Goal: Task Accomplishment & Management: Manage account settings

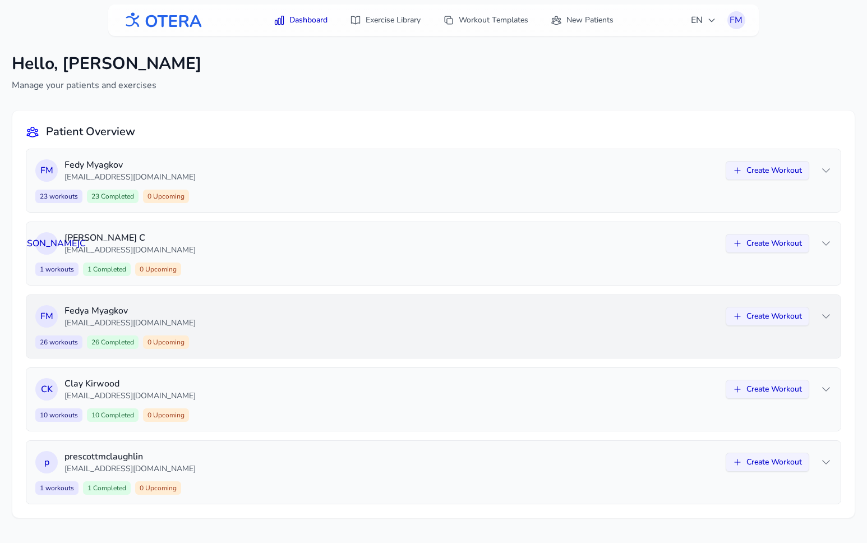
click at [503, 327] on p "[EMAIL_ADDRESS][DOMAIN_NAME]" at bounding box center [391, 322] width 654 height 11
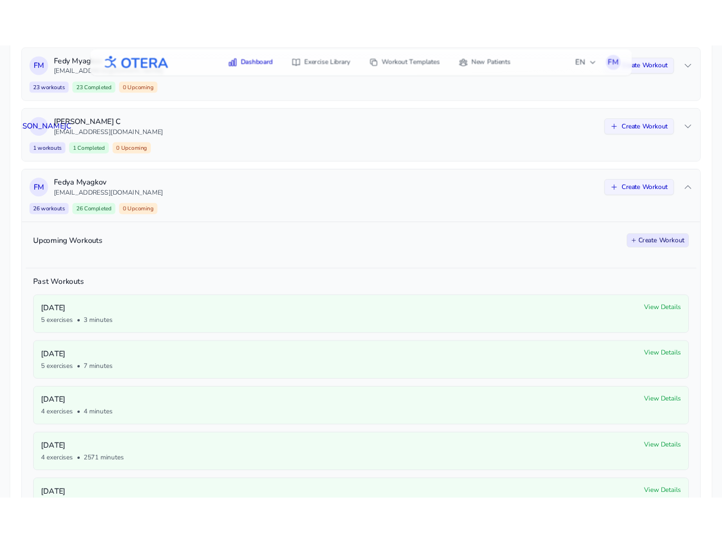
scroll to position [142, 0]
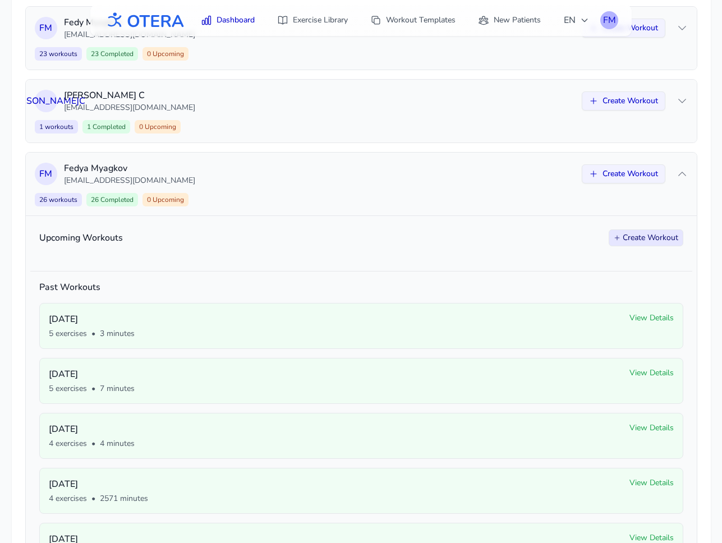
click at [612, 17] on div "FM" at bounding box center [609, 20] width 18 height 18
click at [524, 61] on link "Logout" at bounding box center [555, 66] width 126 height 20
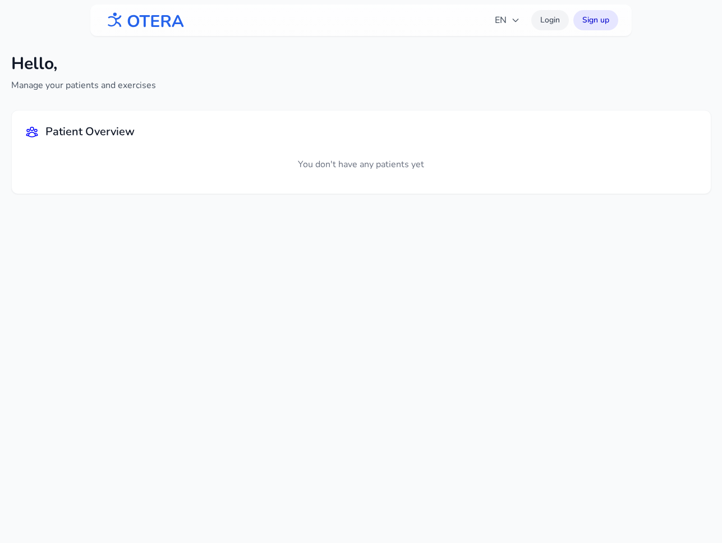
click at [547, 20] on link "Login" at bounding box center [550, 20] width 38 height 20
click at [131, 23] on img at bounding box center [144, 20] width 81 height 25
click at [138, 29] on img at bounding box center [144, 20] width 81 height 25
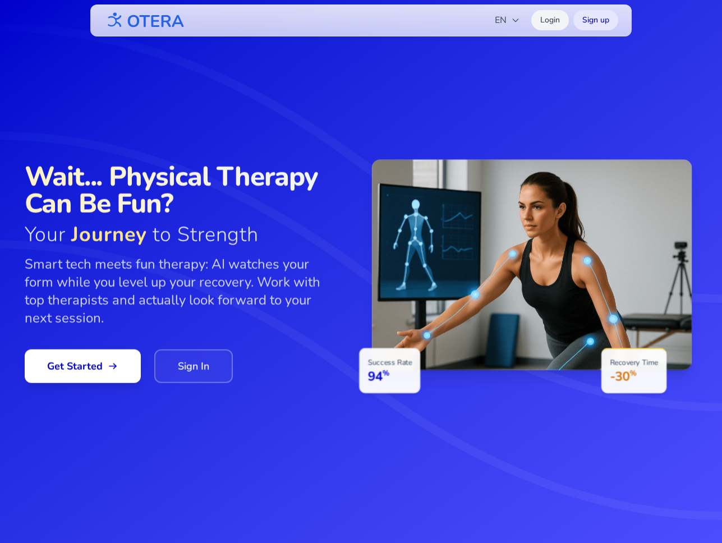
click at [544, 19] on link "Login" at bounding box center [550, 20] width 38 height 20
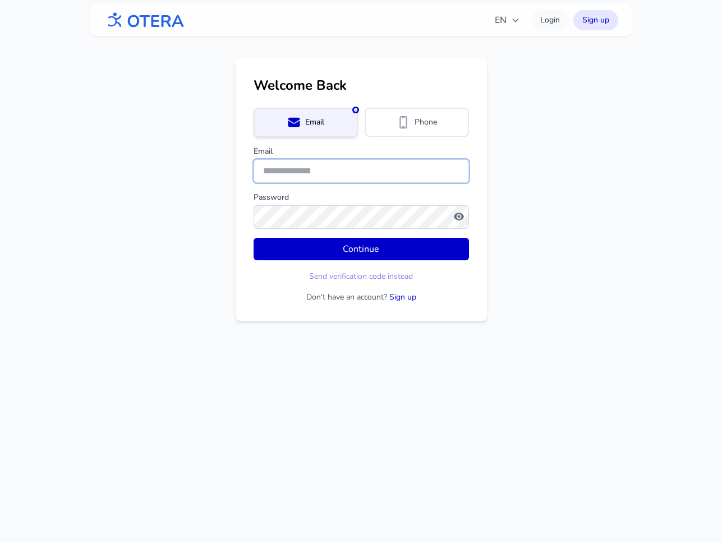
click at [296, 170] on input "Email" at bounding box center [360, 171] width 215 height 24
type input "**********"
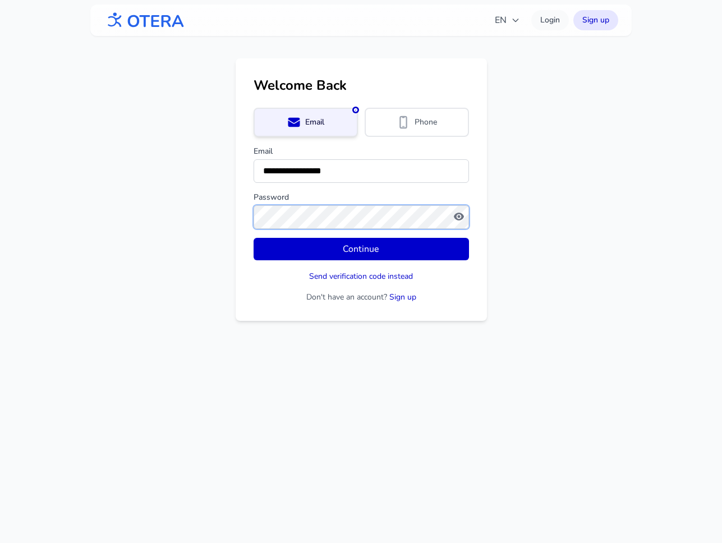
click at [253, 238] on button "Continue" at bounding box center [360, 249] width 215 height 22
